Goal: Transaction & Acquisition: Purchase product/service

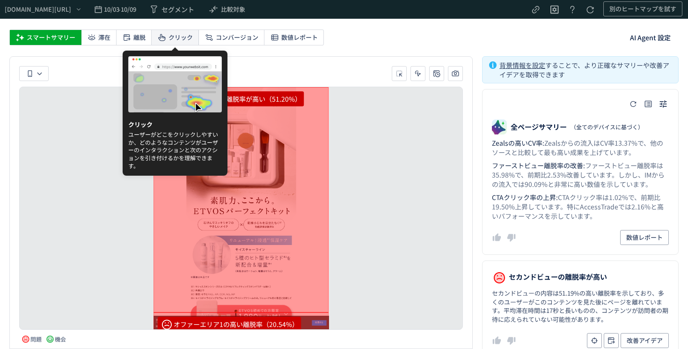
click at [175, 35] on span "クリック" at bounding box center [180, 37] width 24 height 15
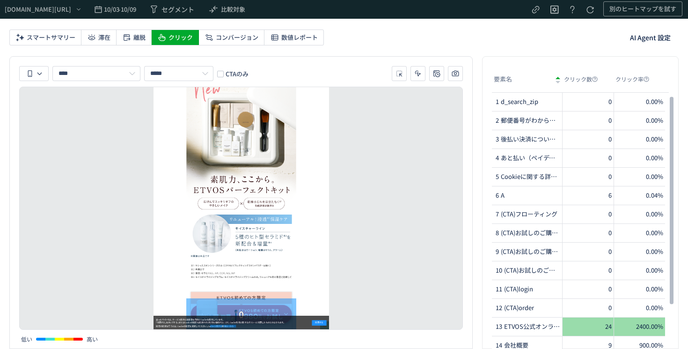
scroll to position [61, 0]
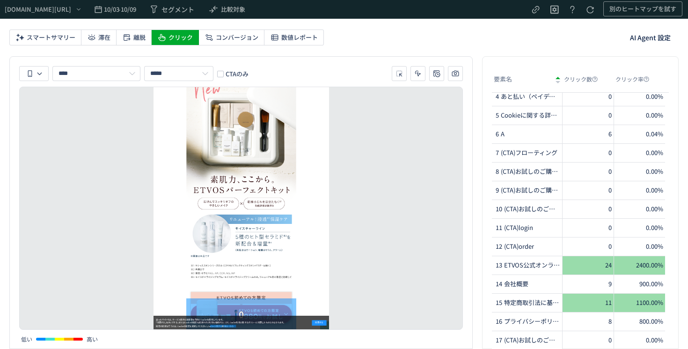
click at [234, 71] on span "CTAのみ" at bounding box center [236, 73] width 25 height 9
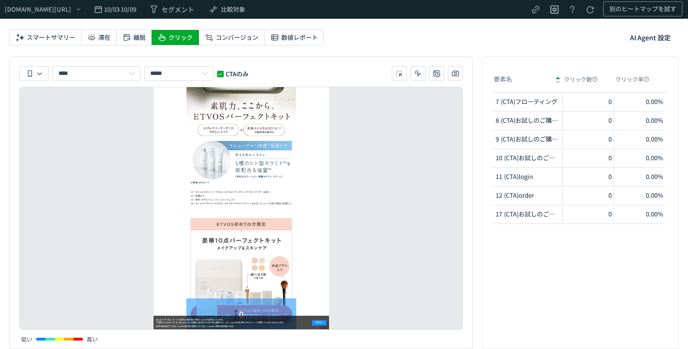
scroll to position [304, 0]
click at [118, 14] on span "10/03" at bounding box center [111, 9] width 15 height 19
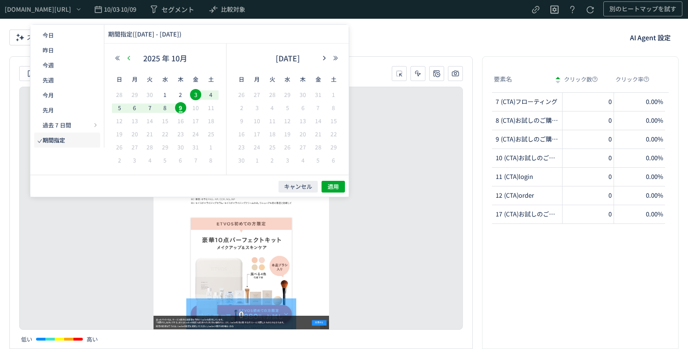
click at [128, 60] on icon "button" at bounding box center [129, 58] width 6 height 6
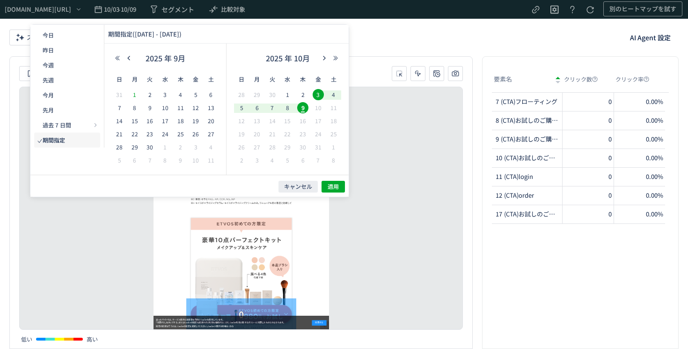
click at [135, 94] on span "1" at bounding box center [134, 94] width 11 height 11
click at [302, 109] on span "9" at bounding box center [302, 107] width 11 height 11
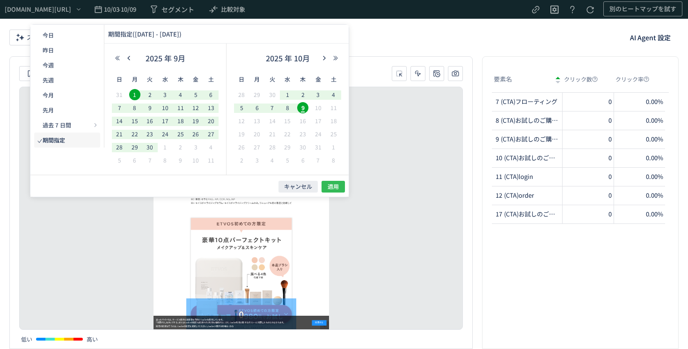
click at [330, 190] on span "適用" at bounding box center [333, 187] width 11 height 8
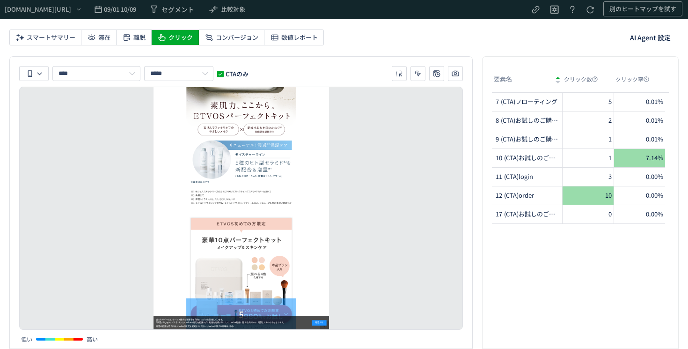
click at [586, 197] on div "10" at bounding box center [587, 195] width 51 height 18
click at [585, 195] on div "10" at bounding box center [587, 195] width 51 height 18
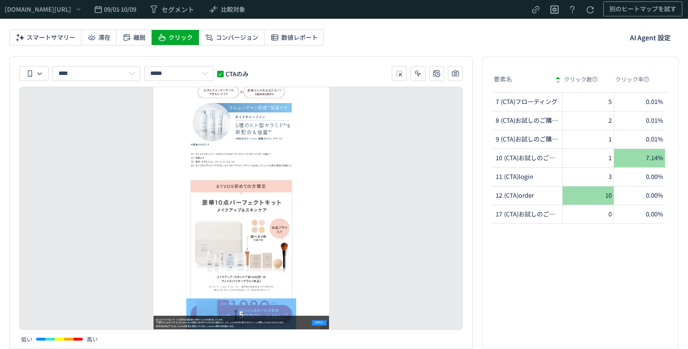
scroll to position [441, 0]
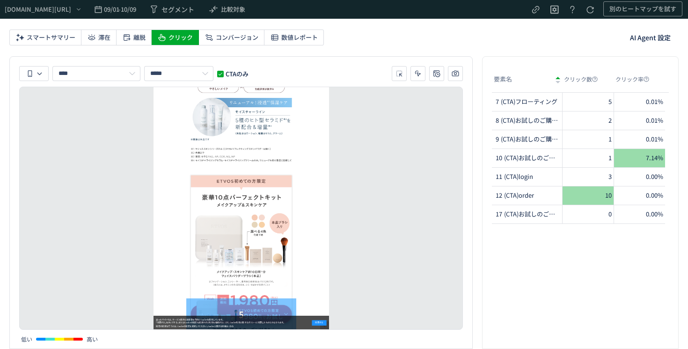
click at [585, 195] on div "10" at bounding box center [587, 195] width 51 height 18
click at [533, 191] on span "(CTA)order" at bounding box center [519, 195] width 30 height 9
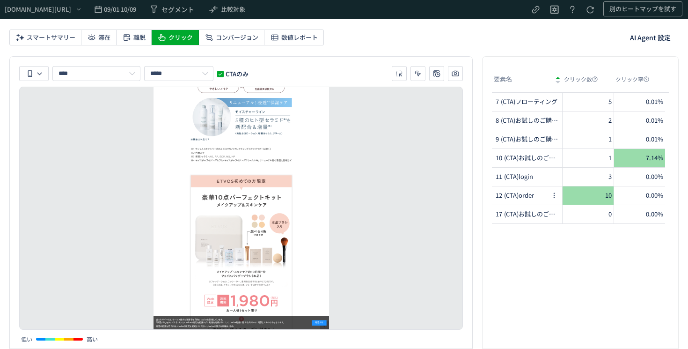
scroll to position [24581, 0]
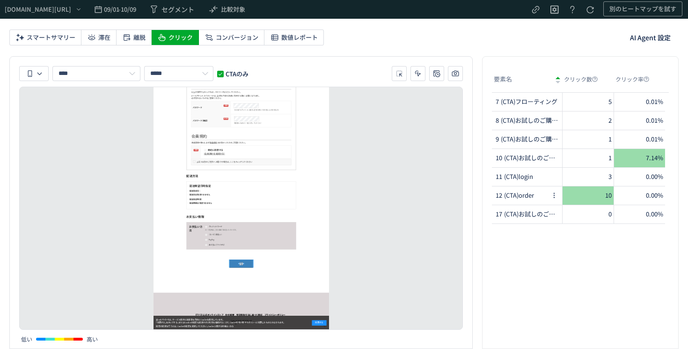
click at [533, 191] on span "(CTA)order" at bounding box center [519, 195] width 30 height 9
click at [518, 105] on span "(CTA)フローティング" at bounding box center [524, 101] width 47 height 9
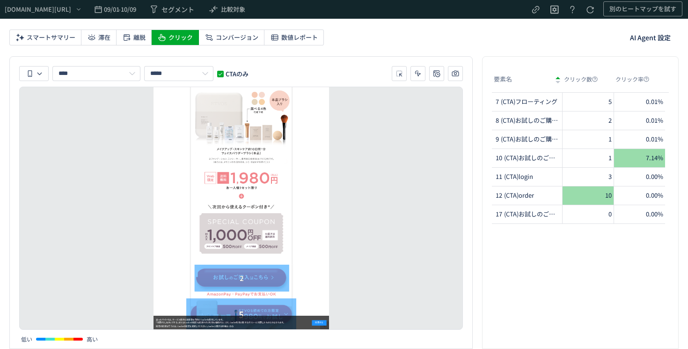
click at [574, 198] on div "10" at bounding box center [587, 195] width 51 height 18
click at [583, 195] on div "10" at bounding box center [587, 195] width 51 height 18
click at [589, 197] on div "10" at bounding box center [587, 195] width 51 height 18
click at [532, 196] on span "(CTA)order" at bounding box center [519, 195] width 30 height 9
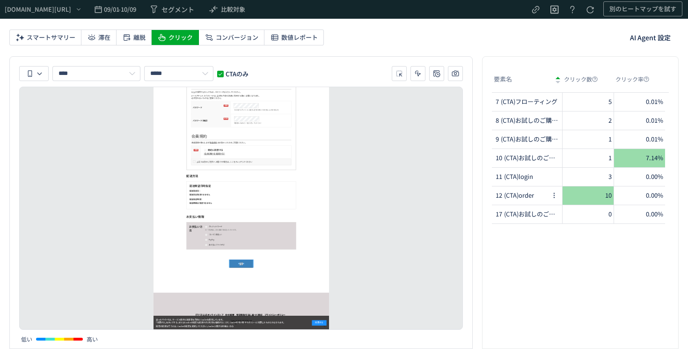
scroll to position [7683, 0]
click at [511, 194] on span "(CTA)order" at bounding box center [519, 195] width 30 height 9
click at [630, 8] on span "別のヒートマップを試す" at bounding box center [642, 8] width 67 height 15
click at [618, 55] on p "β版ヒートマップ" at bounding box center [608, 52] width 101 height 17
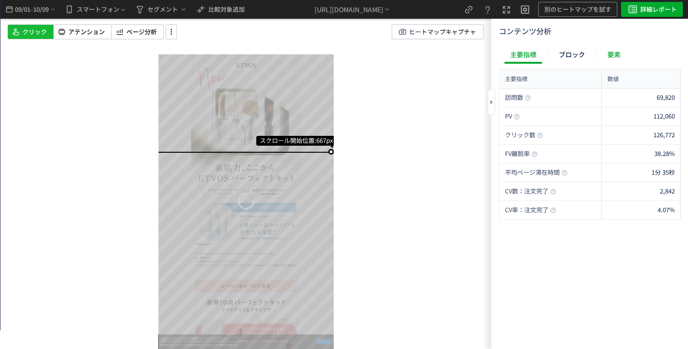
click at [608, 56] on div "要素" at bounding box center [614, 54] width 24 height 19
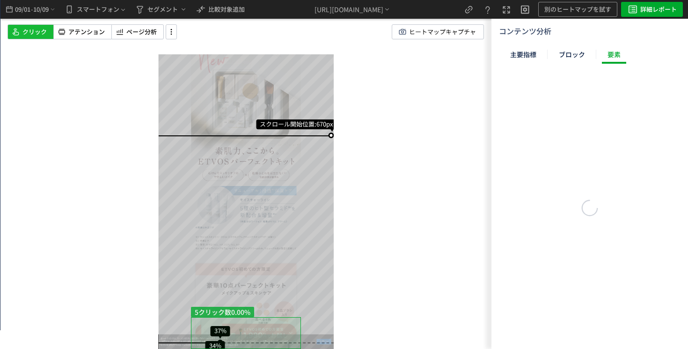
scroll to position [60, 0]
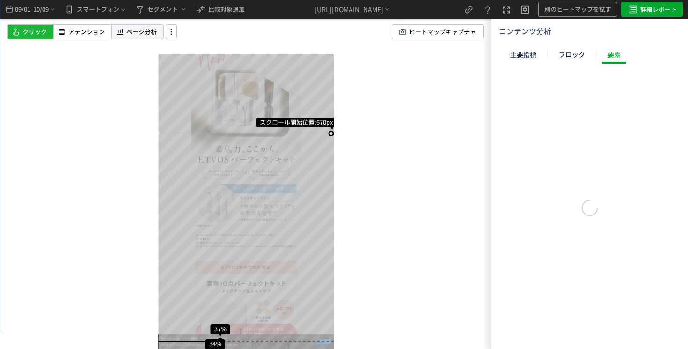
click at [133, 33] on span "ページ分析" at bounding box center [141, 32] width 30 height 9
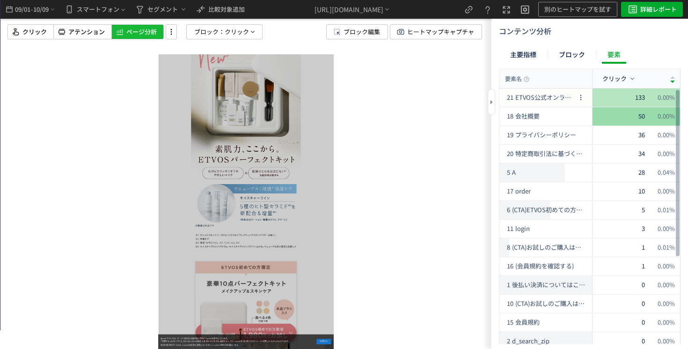
click at [528, 100] on span "ETVOS公式オンラインストア" at bounding box center [544, 97] width 59 height 9
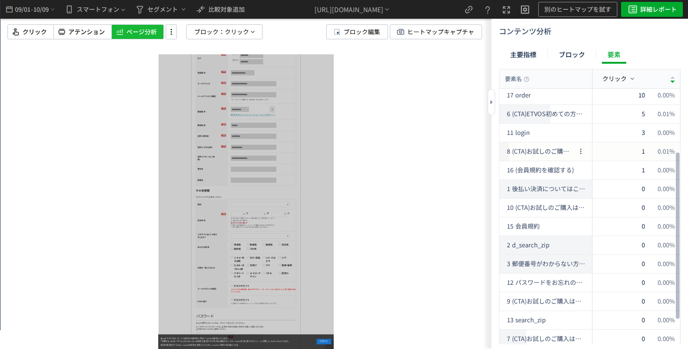
scroll to position [94, 0]
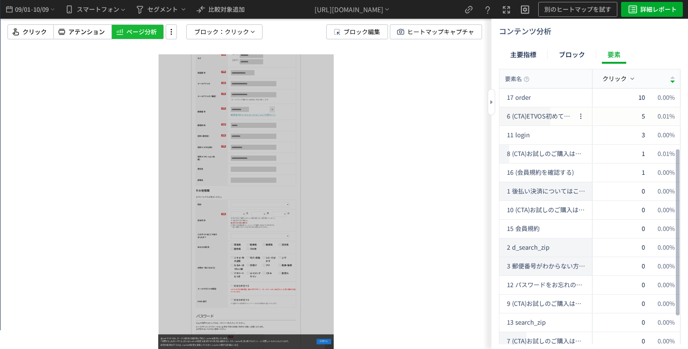
click at [543, 117] on span "(CTA)ETVOS初めての方限定 お試しのご購入はこちら" at bounding box center [543, 116] width 63 height 9
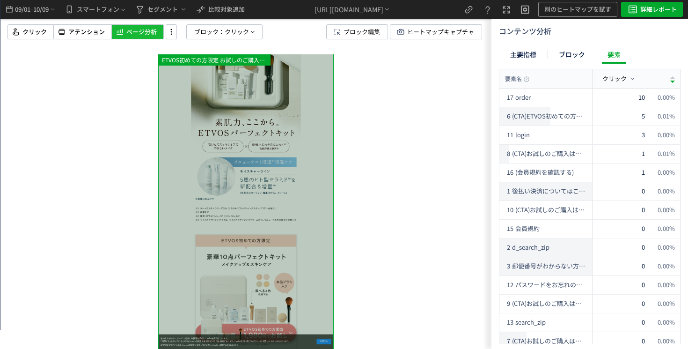
scroll to position [0, 0]
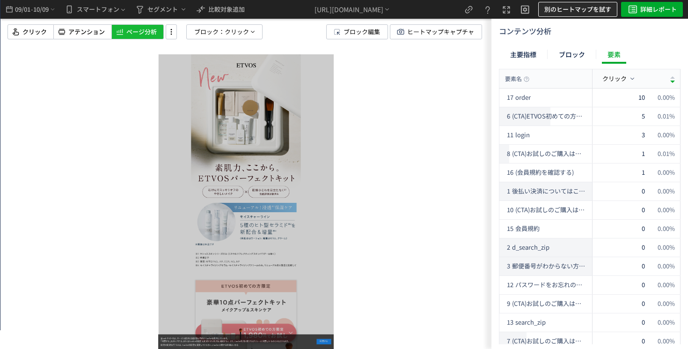
click at [561, 9] on span "別のヒートマップを試す" at bounding box center [577, 9] width 67 height 15
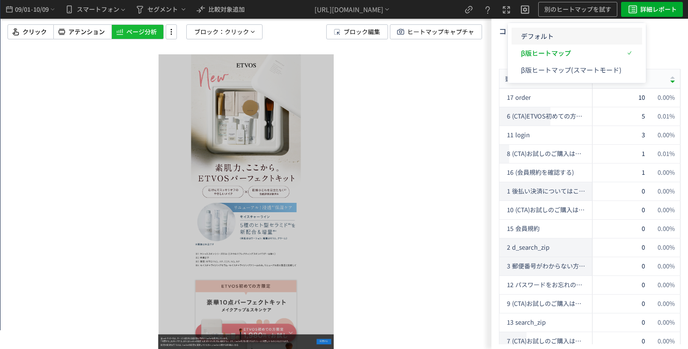
click at [543, 38] on p "デフォルト" at bounding box center [571, 36] width 101 height 17
